Goal: Task Accomplishment & Management: Use online tool/utility

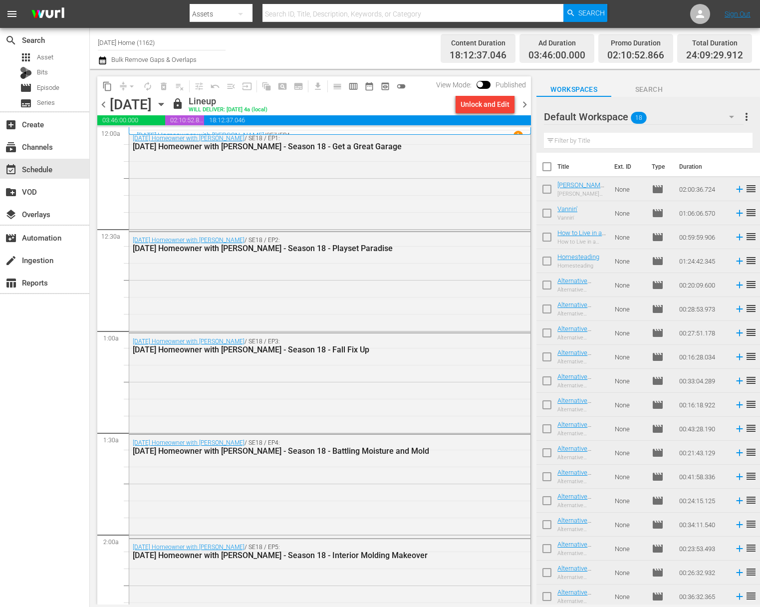
click at [750, 123] on button "more_vert" at bounding box center [747, 117] width 12 height 24
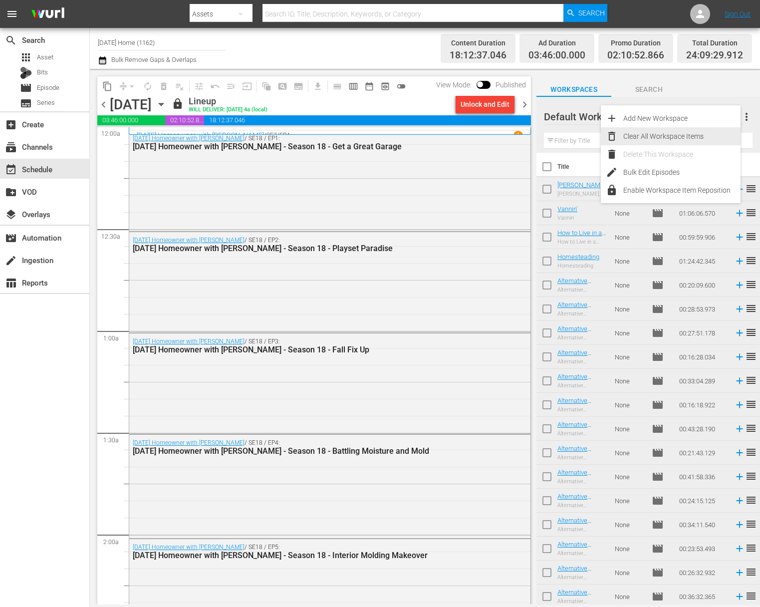
click at [674, 135] on div "Clear All Workspace Items" at bounding box center [681, 136] width 117 height 18
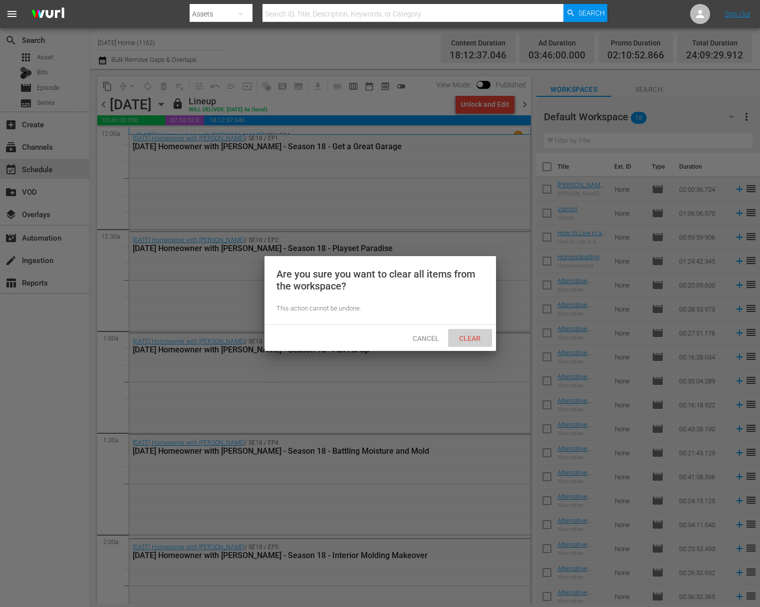
click at [473, 340] on span "Clear" at bounding box center [469, 338] width 37 height 8
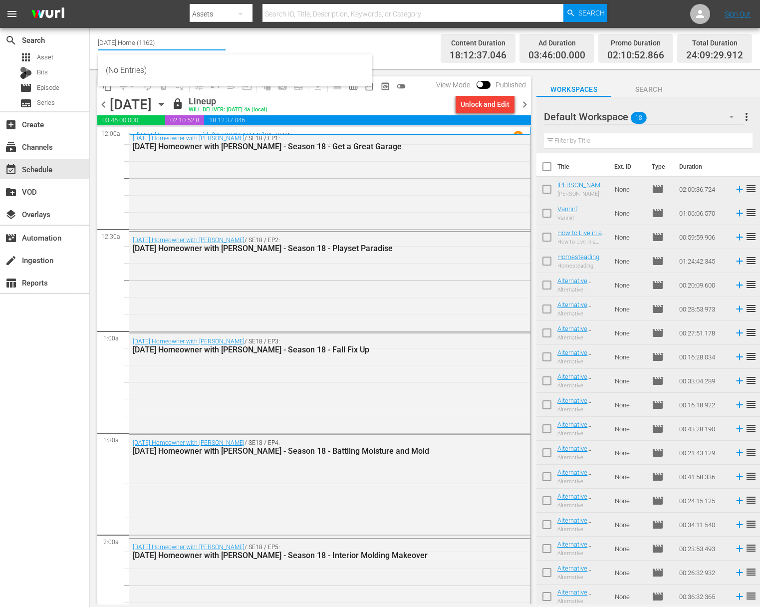
click at [139, 50] on input "[DATE] Home (1162)" at bounding box center [162, 42] width 128 height 24
drag, startPoint x: 171, startPoint y: 46, endPoint x: 71, endPoint y: 28, distance: 101.9
click at [90, 0] on div "search Search apps Asset Bits movie Episode subtitles Series add_box Create sub…" at bounding box center [425, 0] width 670 height 0
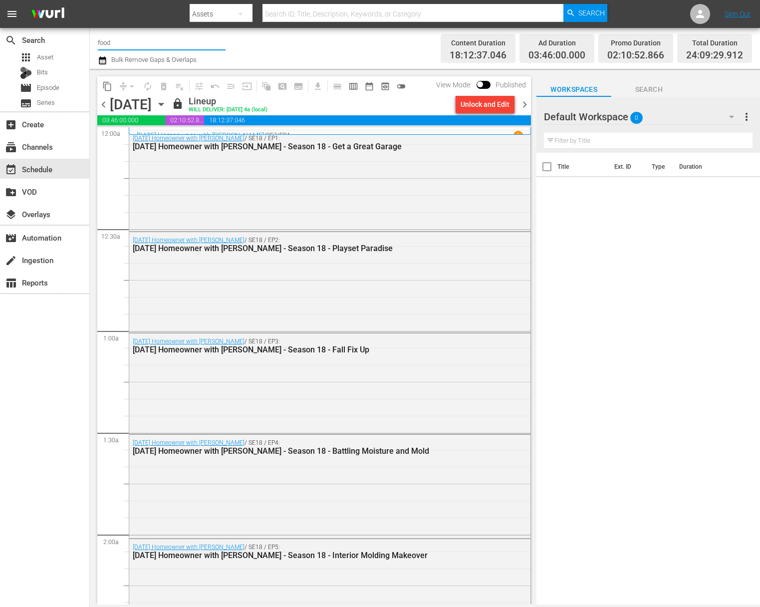
click at [125, 74] on div "content_copy compress arrow_drop_down autorenew_outlined delete_forever_outline…" at bounding box center [312, 337] width 444 height 536
click at [125, 49] on input "food" at bounding box center [162, 42] width 128 height 24
click at [116, 39] on input "food" at bounding box center [162, 42] width 128 height 24
click at [125, 75] on div "Food (140 - food)" at bounding box center [235, 70] width 259 height 24
type input "Food (140 - food)"
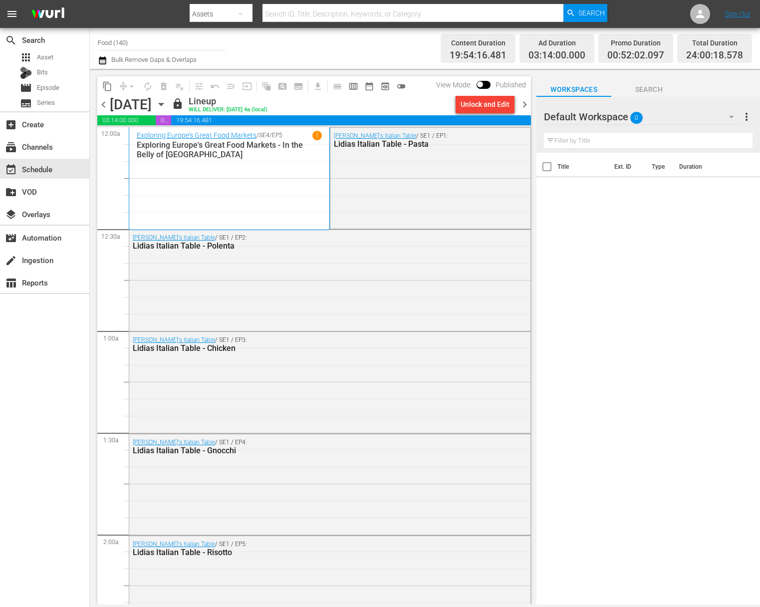
click at [163, 104] on icon "button" at bounding box center [161, 104] width 4 height 2
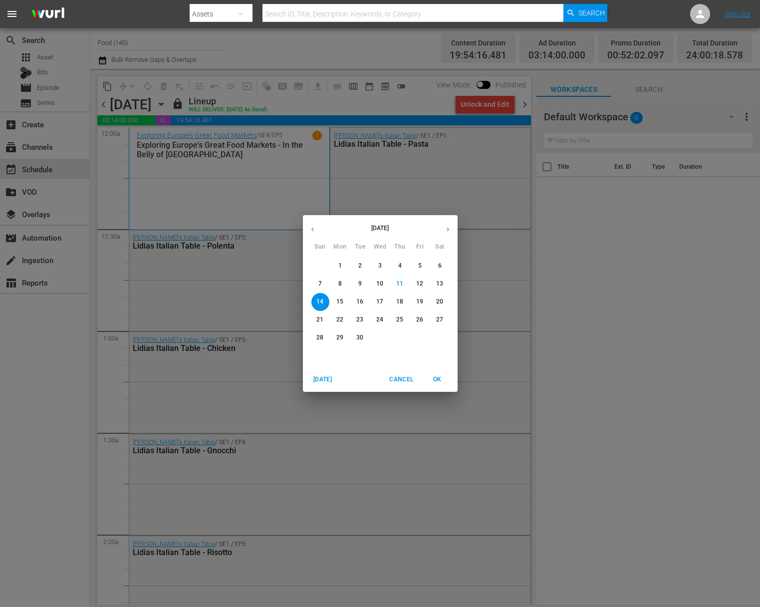
click at [343, 300] on span "15" at bounding box center [340, 301] width 18 height 8
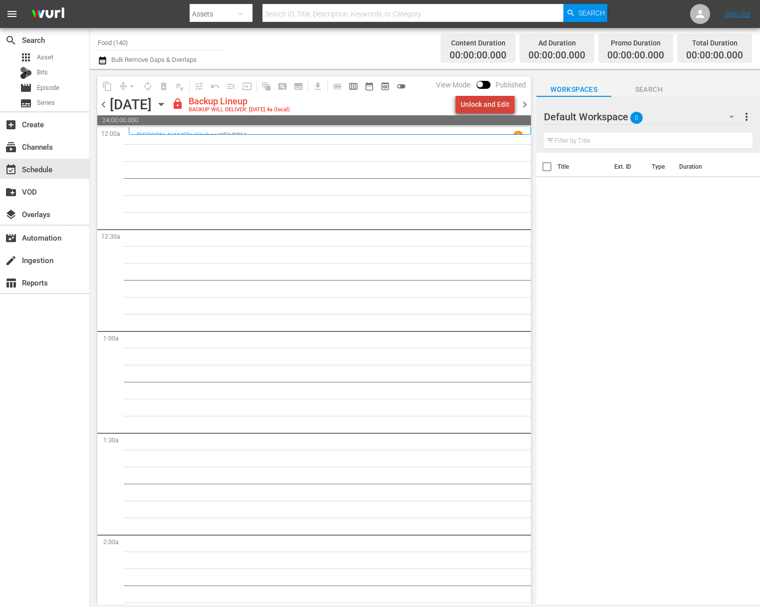
click at [496, 108] on div "Unlock and Edit" at bounding box center [485, 104] width 49 height 18
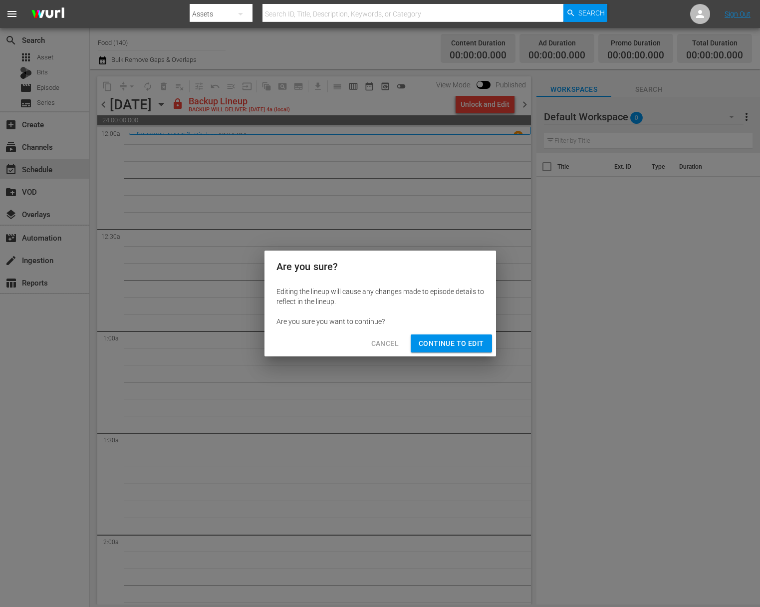
click at [437, 343] on span "Continue to Edit" at bounding box center [451, 343] width 65 height 12
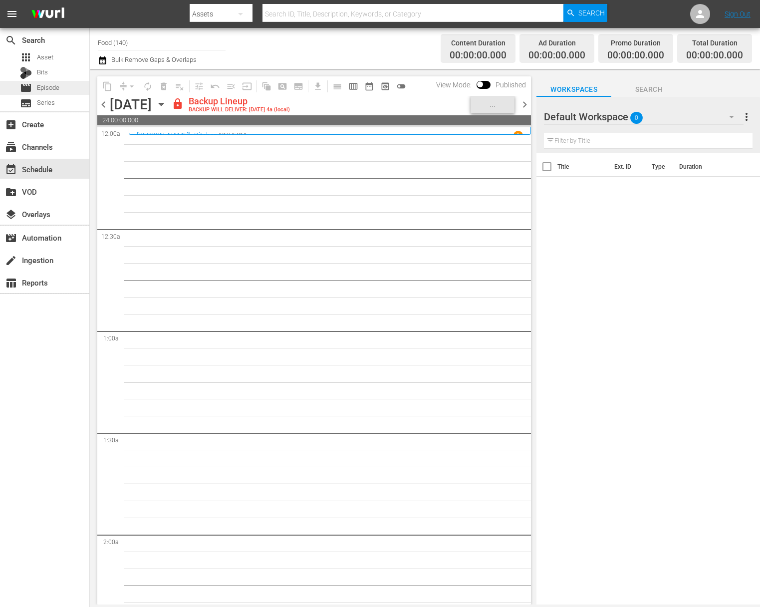
click at [66, 86] on div "movie Episode" at bounding box center [44, 88] width 89 height 14
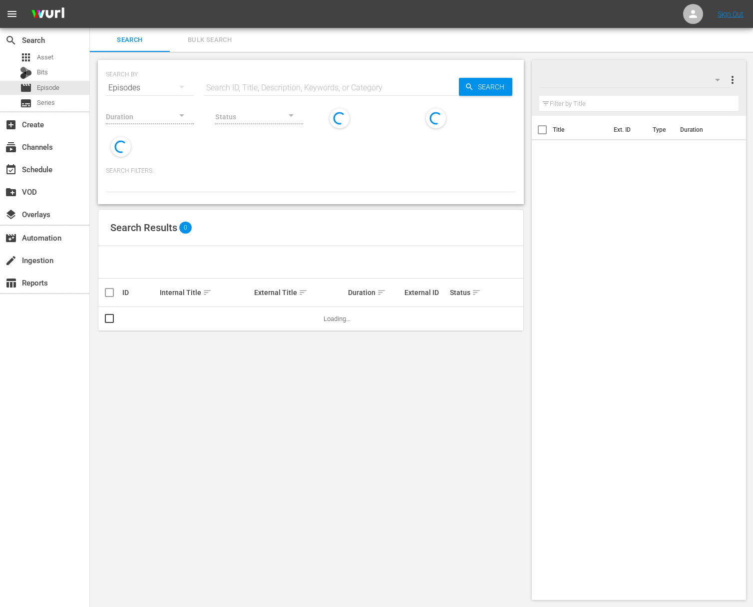
click at [252, 89] on input "text" at bounding box center [331, 88] width 255 height 24
paste input "The Migrant Kitchen - Louis & Jazz"
click at [472, 90] on icon "button" at bounding box center [469, 86] width 9 height 9
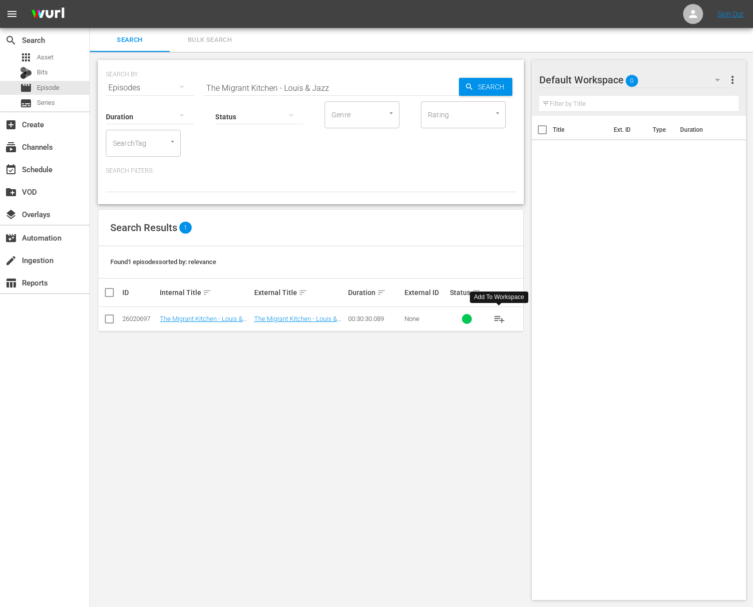
click at [500, 318] on span "playlist_add" at bounding box center [499, 319] width 12 height 12
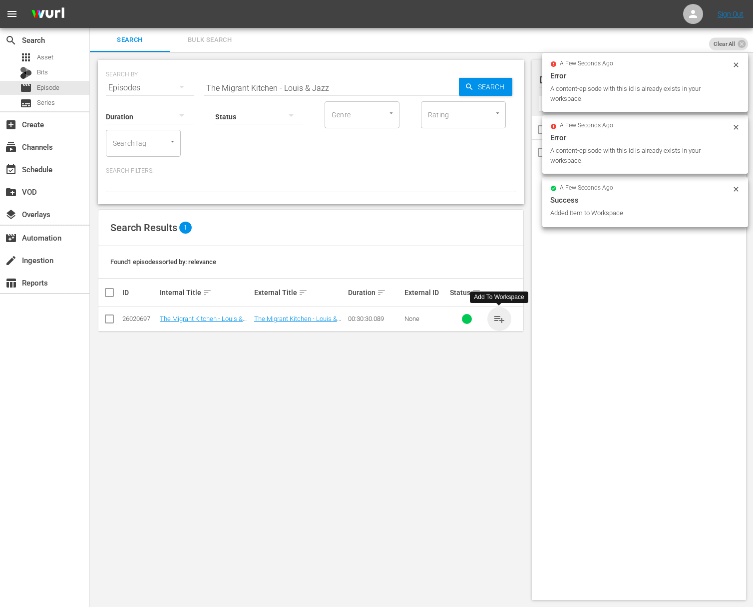
click at [500, 317] on span "playlist_add" at bounding box center [499, 319] width 12 height 12
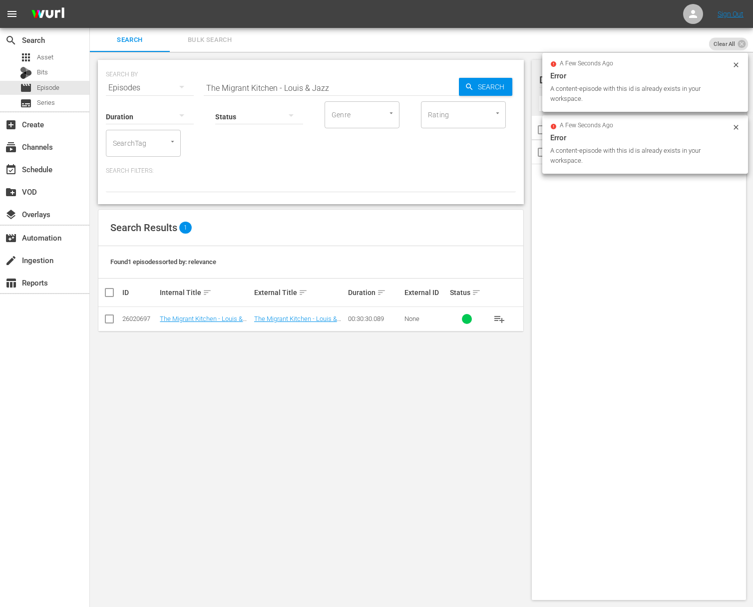
click at [330, 89] on input "The Migrant Kitchen - Louis & Jazz" at bounding box center [331, 88] width 255 height 24
paste input "Man'oushe"
click at [503, 89] on span "Search" at bounding box center [493, 87] width 38 height 18
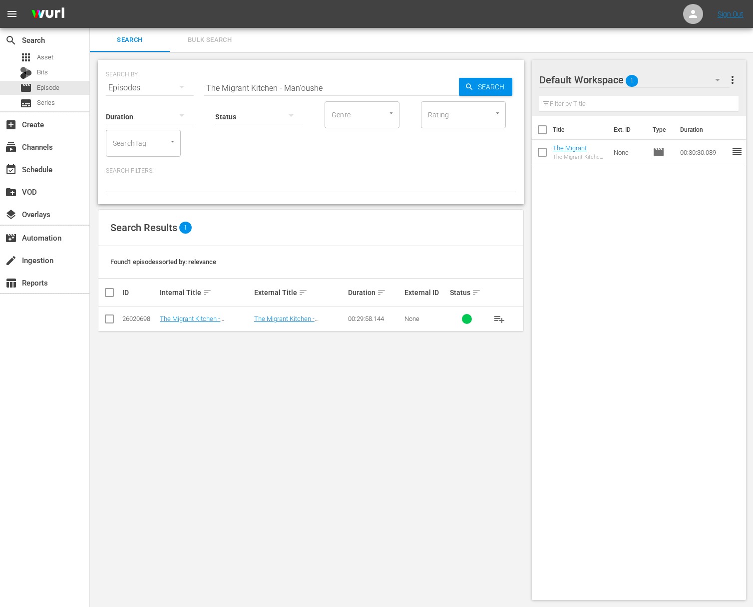
click at [498, 319] on span "playlist_add" at bounding box center [499, 319] width 12 height 12
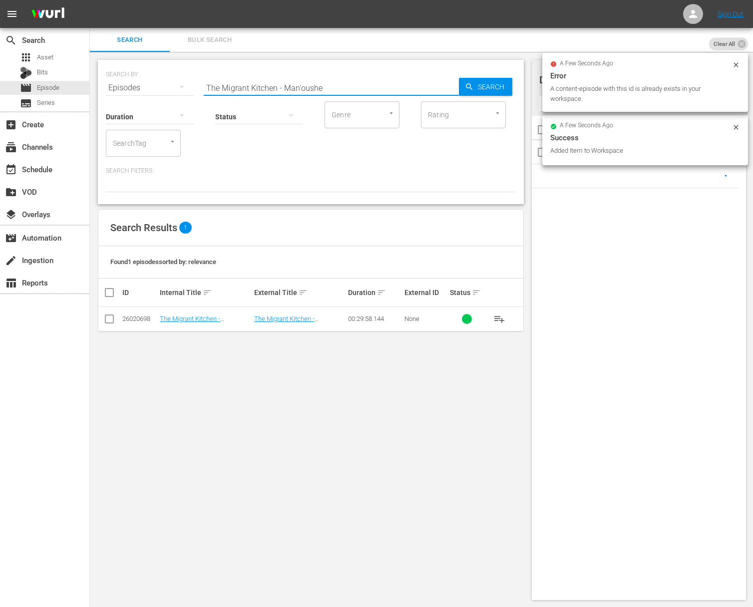
click at [270, 82] on input "The Migrant Kitchen - Man'oushe" at bounding box center [331, 88] width 255 height 24
paste input "ister [PERSON_NAME]'s Chinatown"
click at [474, 85] on span "Search" at bounding box center [493, 87] width 38 height 18
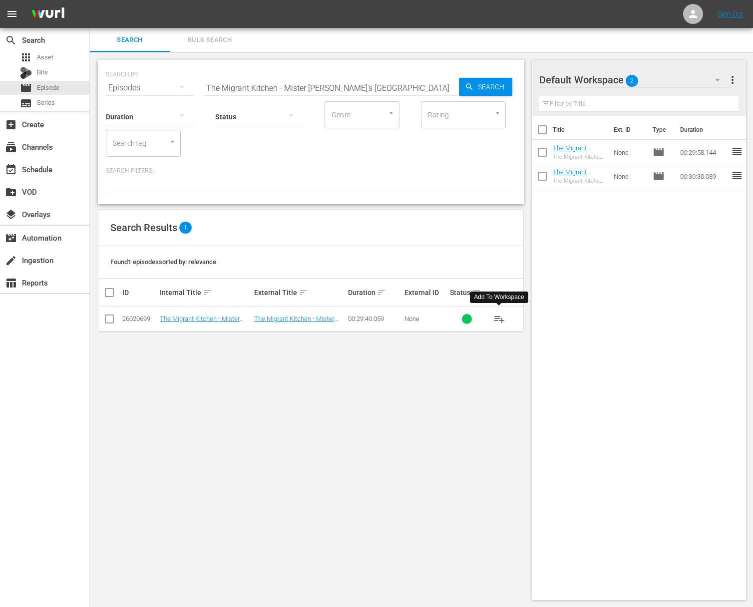
click at [495, 319] on span "playlist_add" at bounding box center [499, 319] width 12 height 12
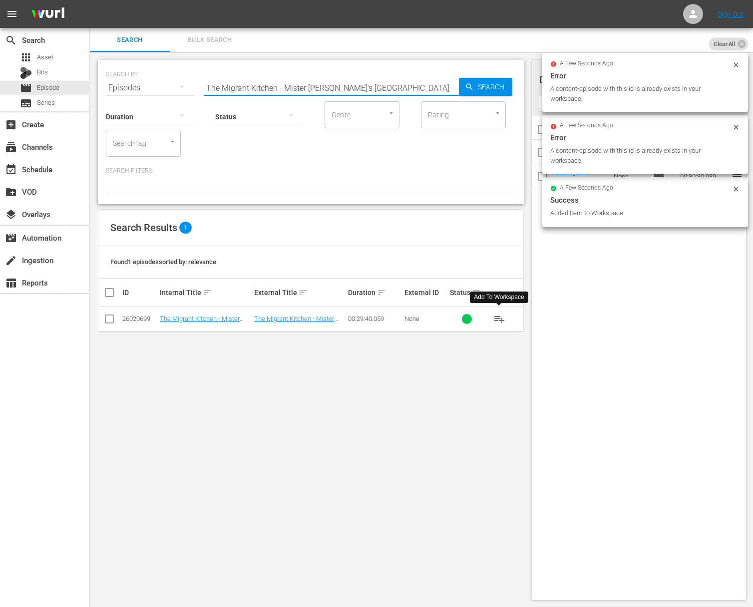
click at [346, 88] on input "The Migrant Kitchen - Mister [PERSON_NAME]'s [GEOGRAPHIC_DATA]" at bounding box center [331, 88] width 255 height 24
paste input "[GEOGRAPHIC_DATA]: Korean Food"
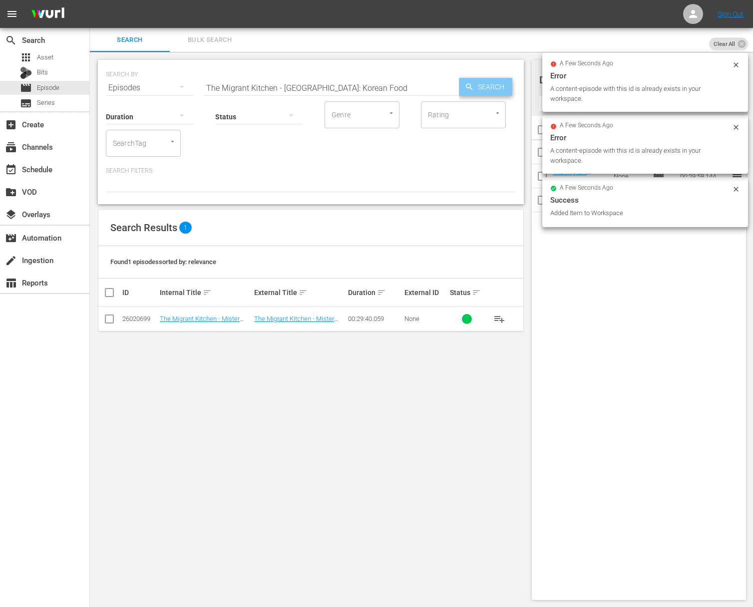
click at [486, 89] on span "Search" at bounding box center [493, 87] width 38 height 18
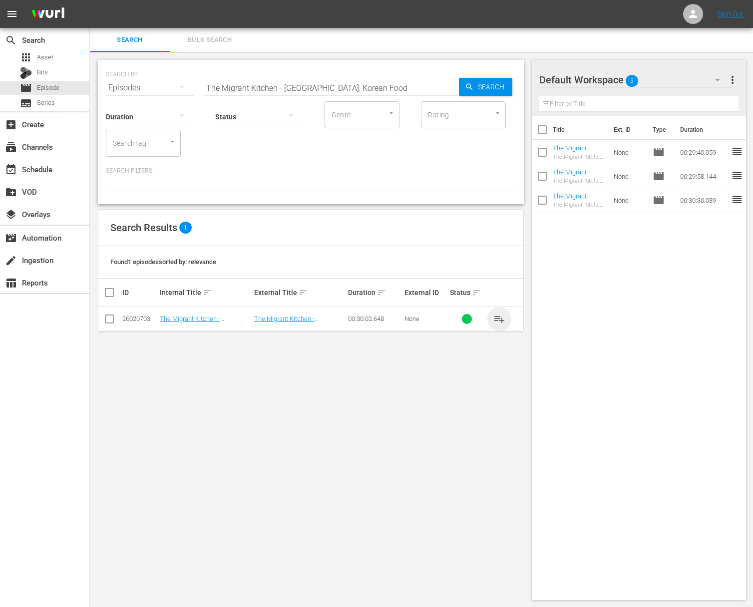
click at [500, 314] on span "playlist_add" at bounding box center [499, 319] width 12 height 12
click at [499, 316] on span "playlist_add" at bounding box center [499, 319] width 12 height 12
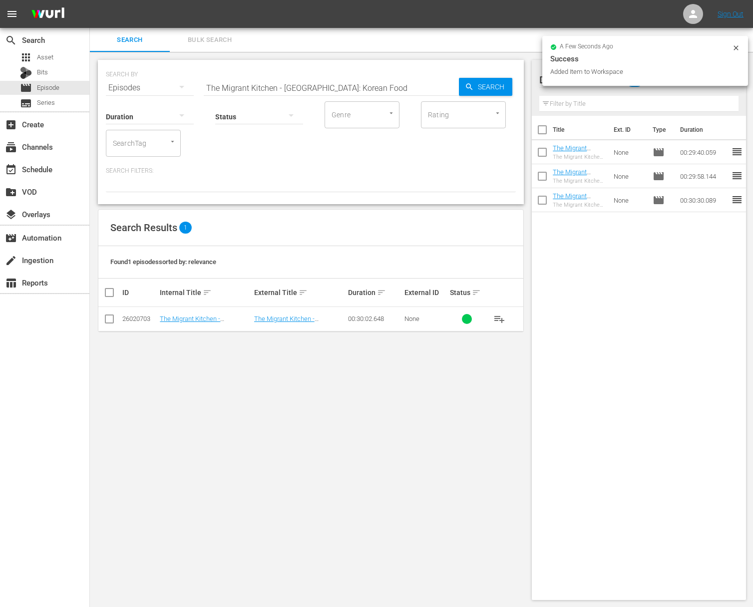
click at [293, 88] on input "The Migrant Kitchen - [GEOGRAPHIC_DATA]: Korean Food" at bounding box center [331, 88] width 255 height 24
paste input "Houston: African American Foodways"
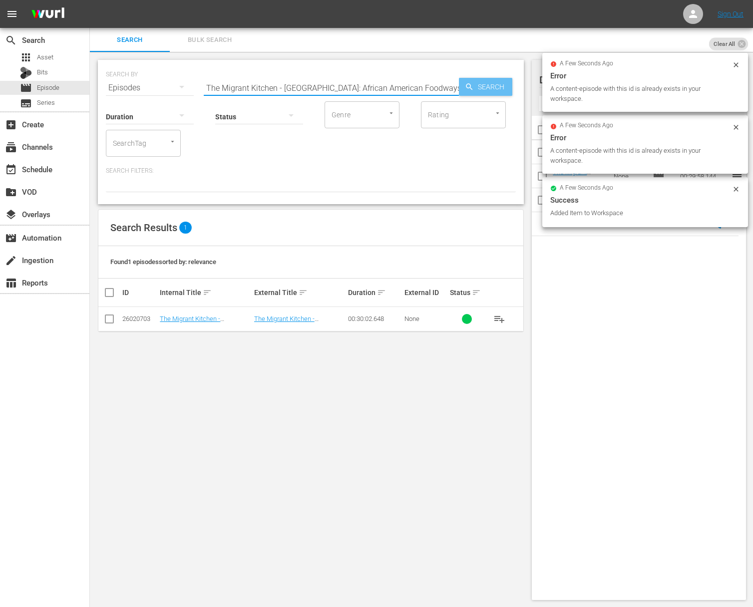
click at [479, 89] on span "Search" at bounding box center [493, 87] width 38 height 18
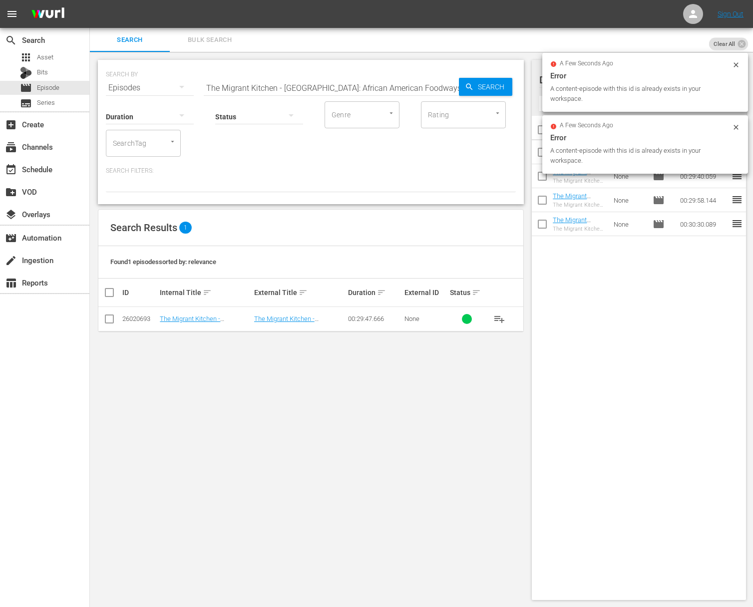
click at [498, 320] on span "playlist_add" at bounding box center [499, 319] width 12 height 12
click at [499, 319] on span "playlist_add" at bounding box center [499, 319] width 12 height 12
click at [318, 87] on input "The Migrant Kitchen - [GEOGRAPHIC_DATA]: aAfrican American Foodways" at bounding box center [331, 88] width 255 height 24
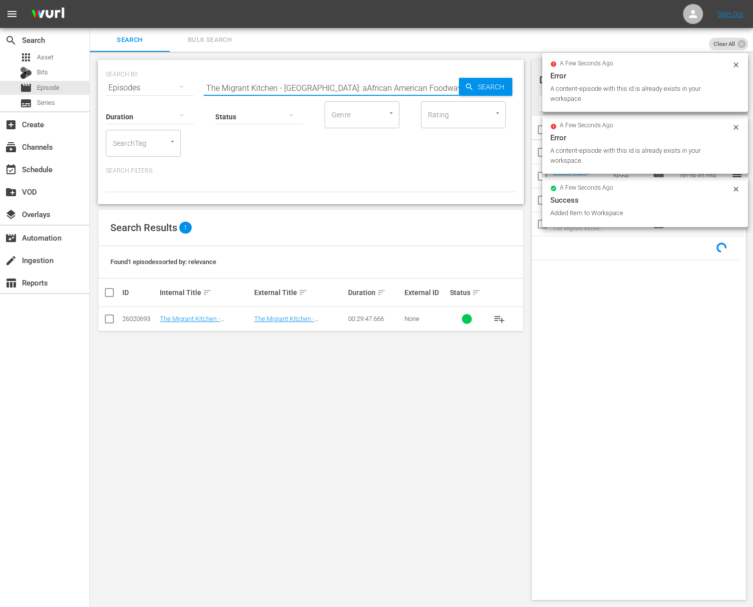
paste input "The Migrant Kitchen - [US_STATE]: Food Sovereignty"
click at [315, 88] on input "The Migrant Kitchen - [GEOGRAPHIC_DATA]: aThe Migrant Kitchen - [US_STATE]: Foo…" at bounding box center [331, 88] width 255 height 24
paste input "[US_STATE]: Food Sovereignty"
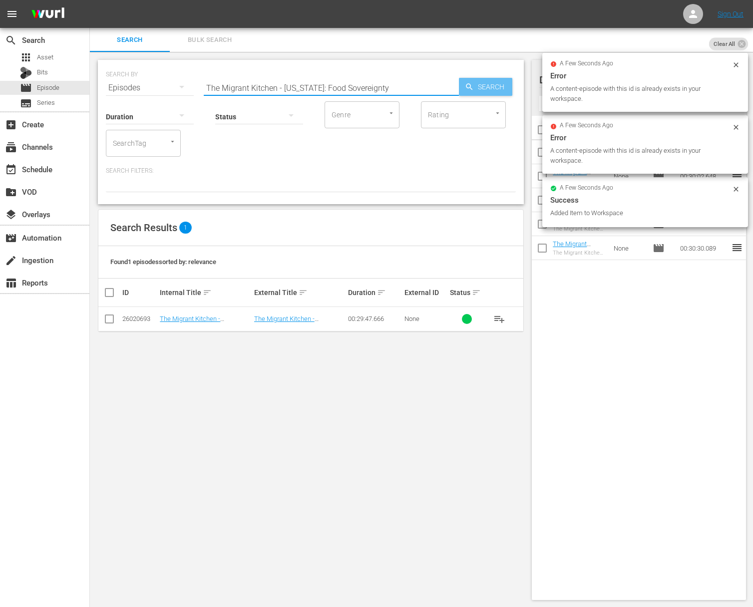
click at [479, 88] on span "Search" at bounding box center [493, 87] width 38 height 18
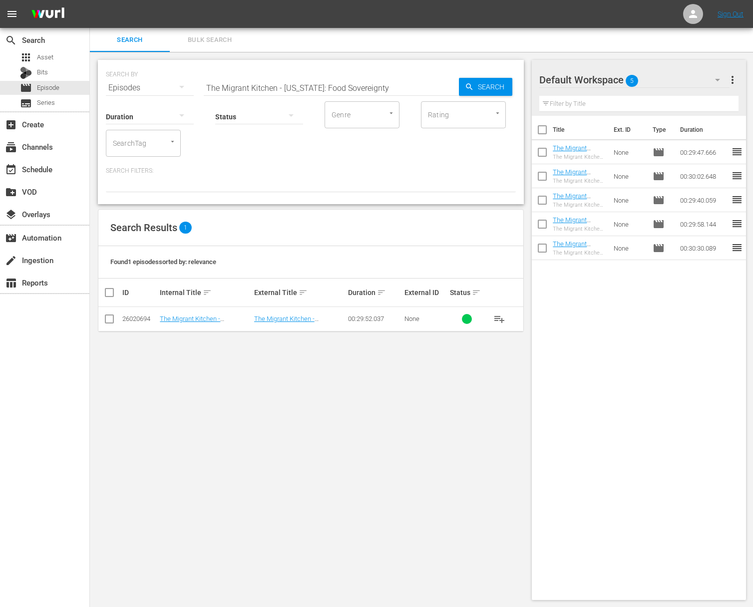
click at [501, 318] on span "playlist_add" at bounding box center [499, 319] width 12 height 12
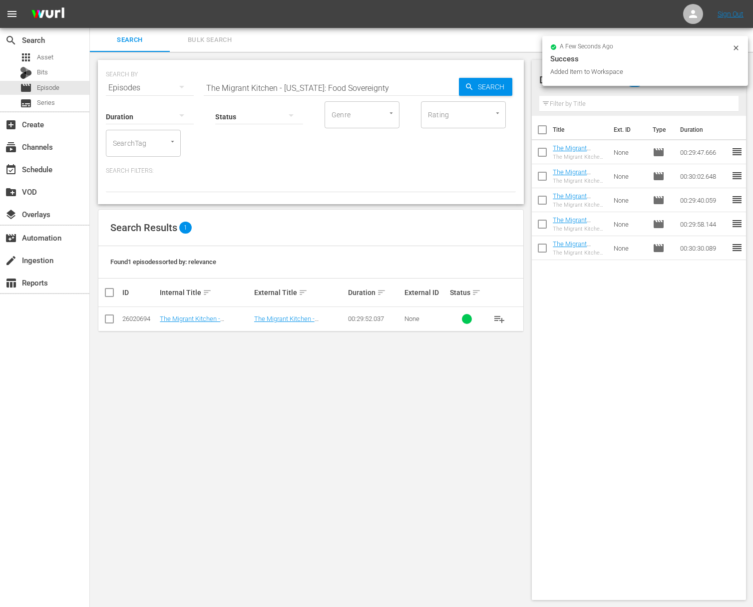
click at [362, 78] on input "The Migrant Kitchen - [US_STATE]: Food Sovereignty" at bounding box center [331, 88] width 255 height 24
paste input "ortland: Russian Food"
click at [469, 84] on icon "button" at bounding box center [469, 86] width 6 height 6
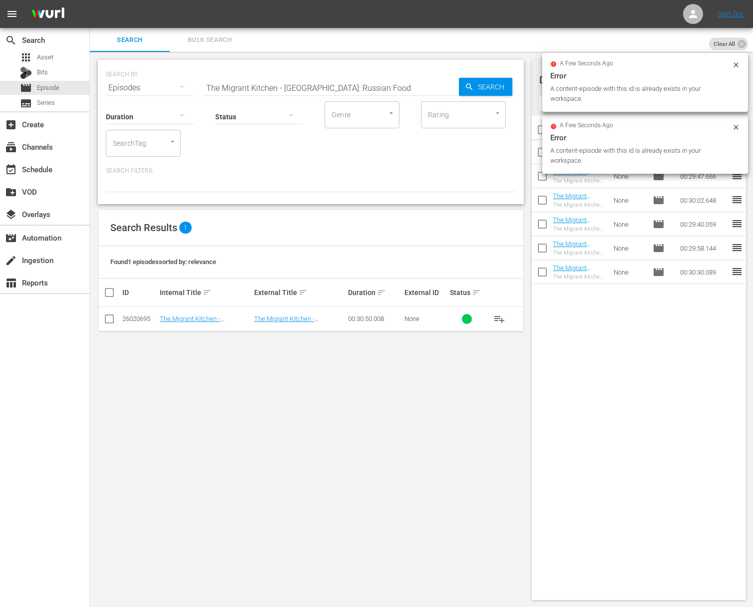
click at [497, 318] on span "playlist_add" at bounding box center [499, 319] width 12 height 12
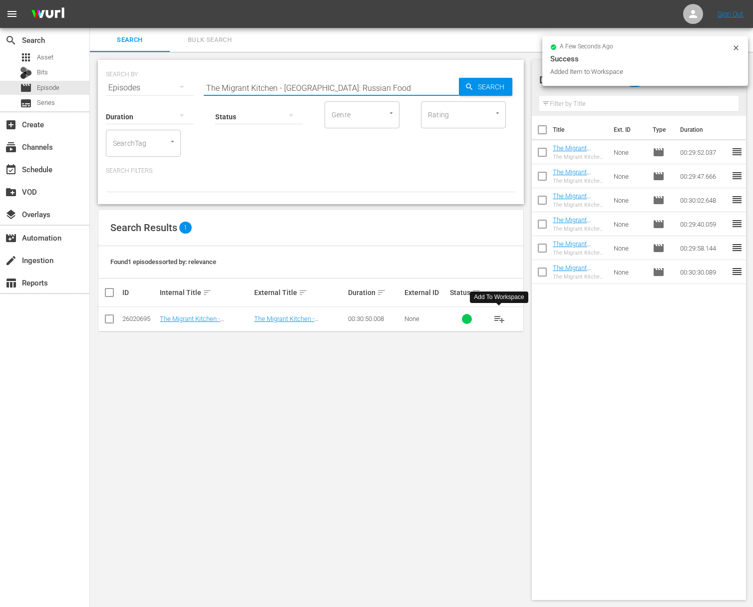
click at [343, 85] on input "The Migrant Kitchen - [GEOGRAPHIC_DATA]: Russian Food" at bounding box center [331, 88] width 255 height 24
paste input "[GEOGRAPHIC_DATA]: Taiwanese"
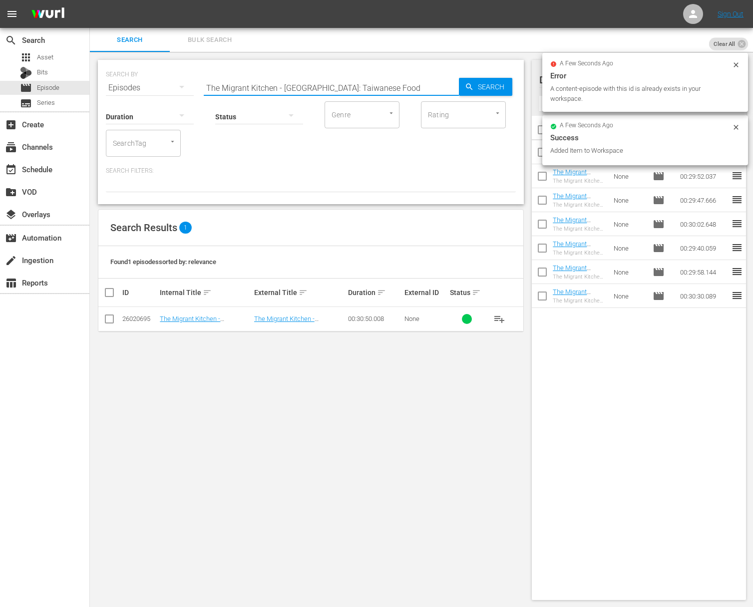
click at [475, 87] on span "Search" at bounding box center [493, 87] width 38 height 18
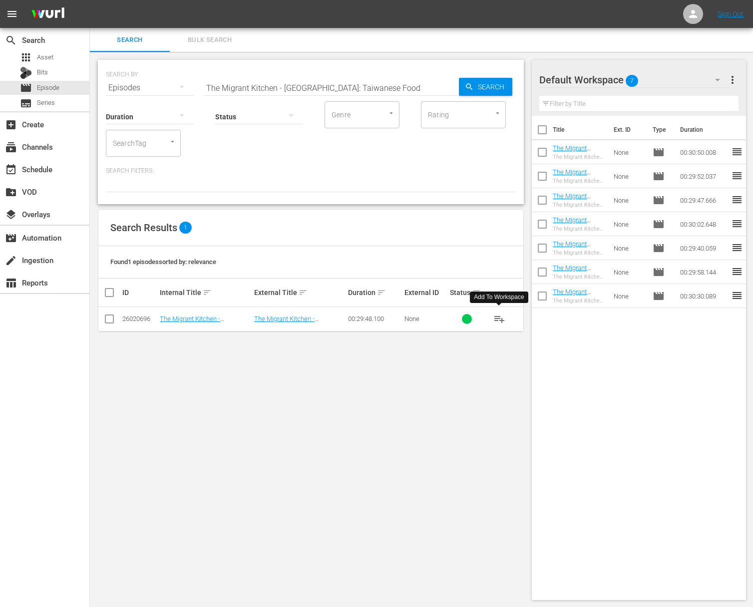
click at [498, 317] on span "playlist_add" at bounding box center [499, 319] width 12 height 12
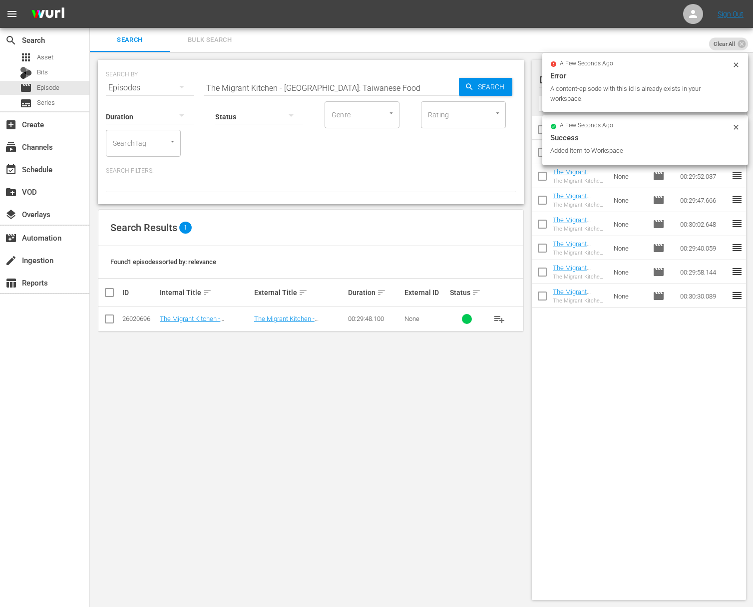
click at [290, 82] on input "The Migrant Kitchen - [GEOGRAPHIC_DATA]: Taiwanese Food" at bounding box center [331, 88] width 255 height 24
paste input "MIX Cocktail Hour - Celebrating [DEMOGRAPHIC_DATA] Bartenders"
type input "MIX Cocktail Hour - Celebrating [DEMOGRAPHIC_DATA] Bartenders"
click at [474, 84] on span "Search" at bounding box center [493, 87] width 38 height 18
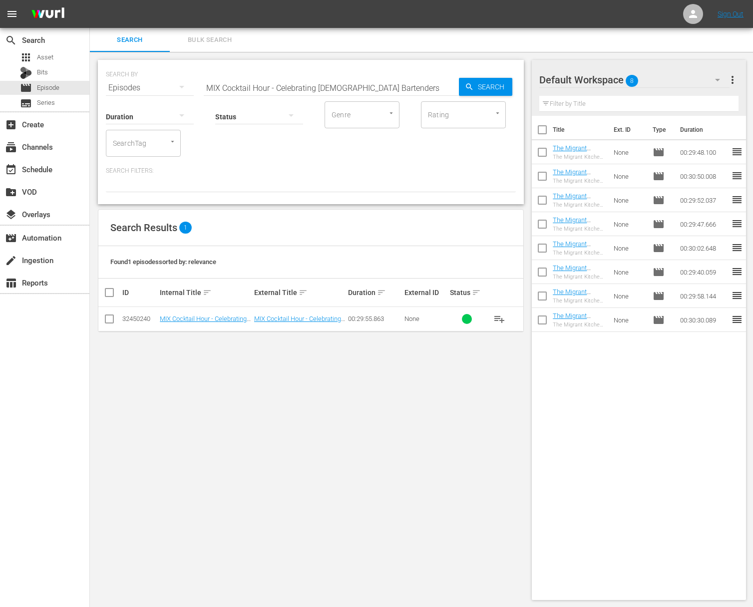
click at [499, 318] on span "playlist_add" at bounding box center [499, 319] width 12 height 12
